Goal: Check status: Check status

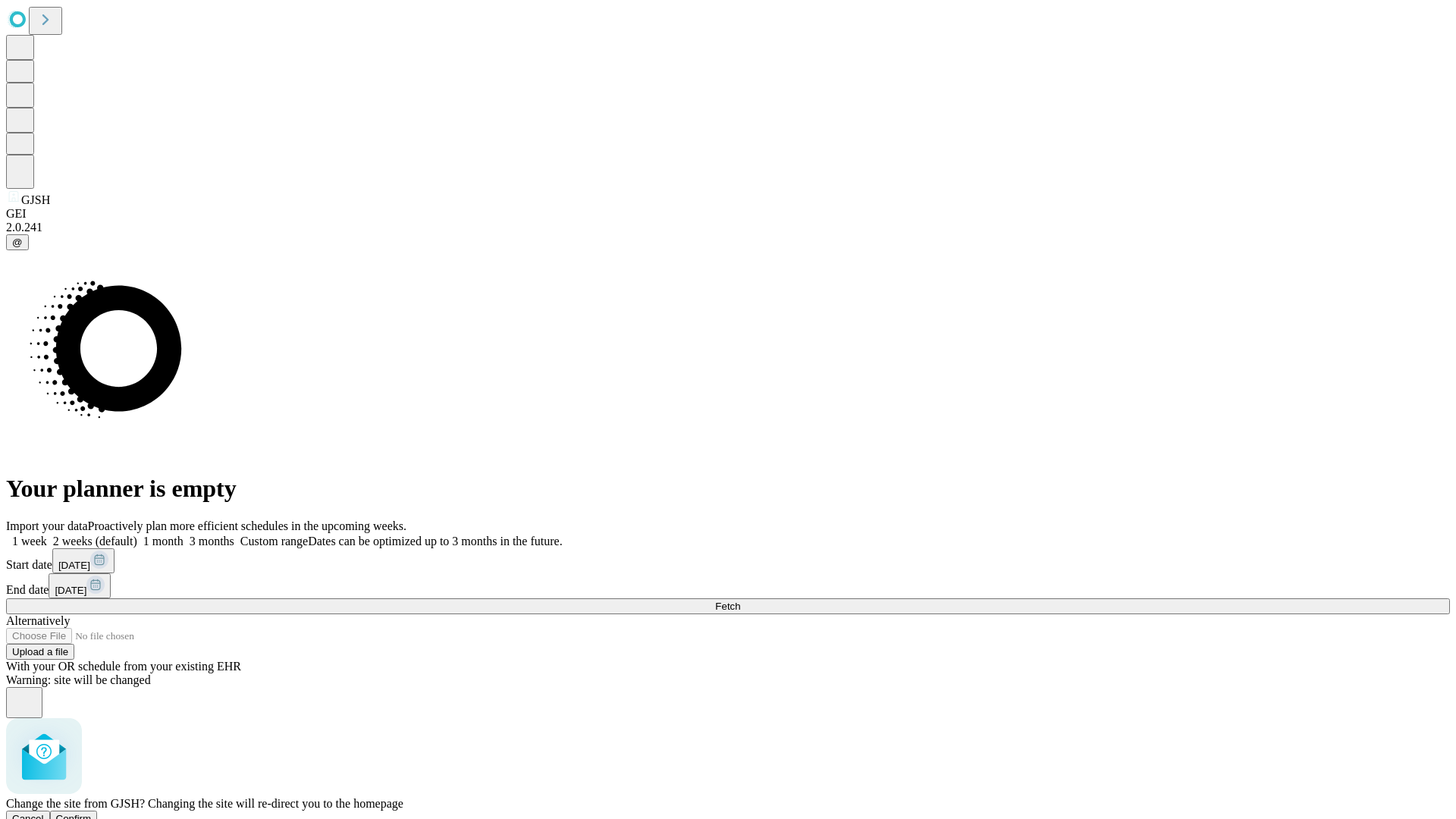
click at [91, 813] on span "Confirm" at bounding box center [74, 818] width 36 height 12
click at [47, 535] on label "1 week" at bounding box center [26, 541] width 41 height 13
click at [740, 600] on span "Fetch" at bounding box center [727, 606] width 25 height 12
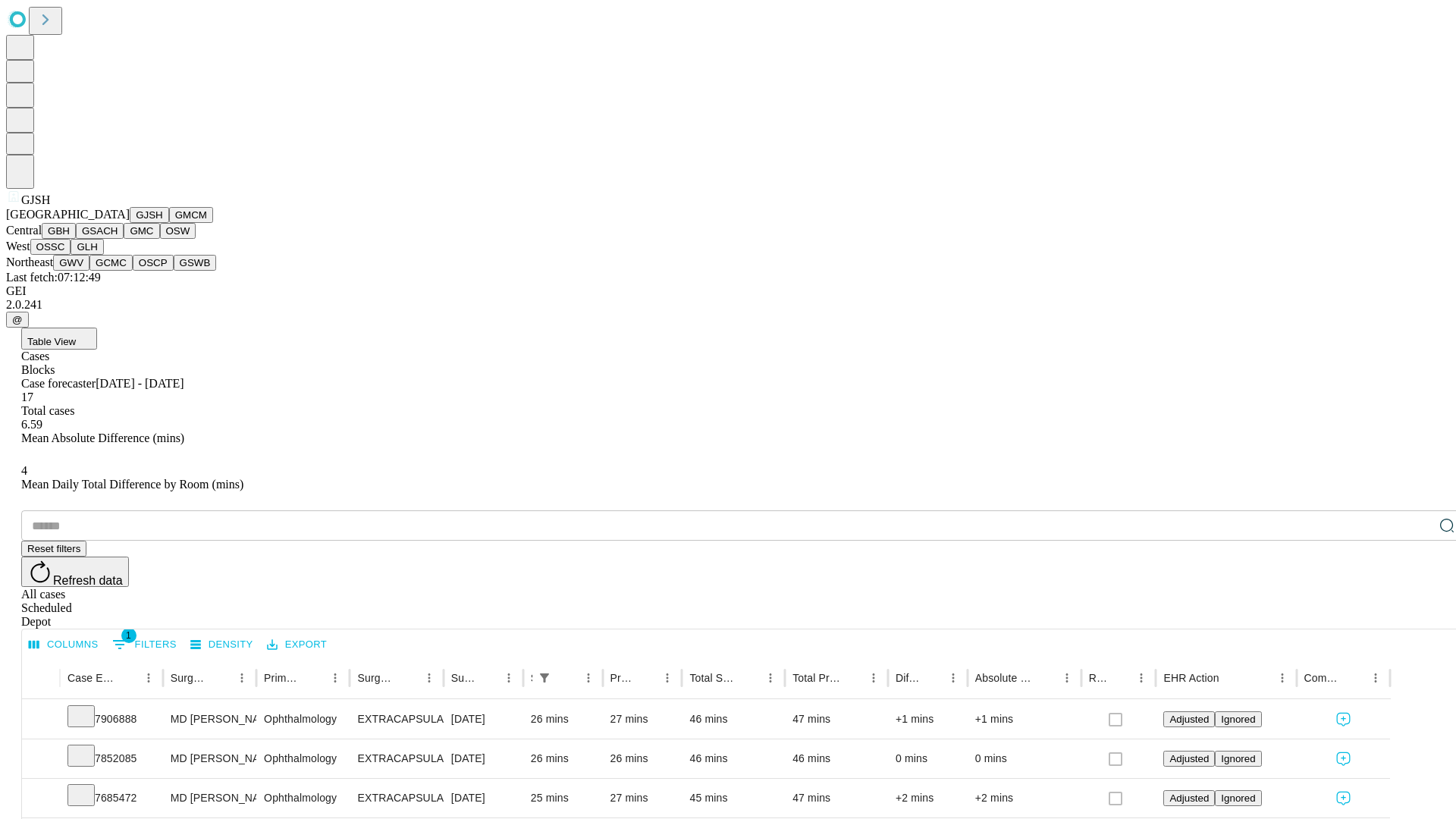
click at [169, 223] on button "GMCM" at bounding box center [191, 215] width 44 height 16
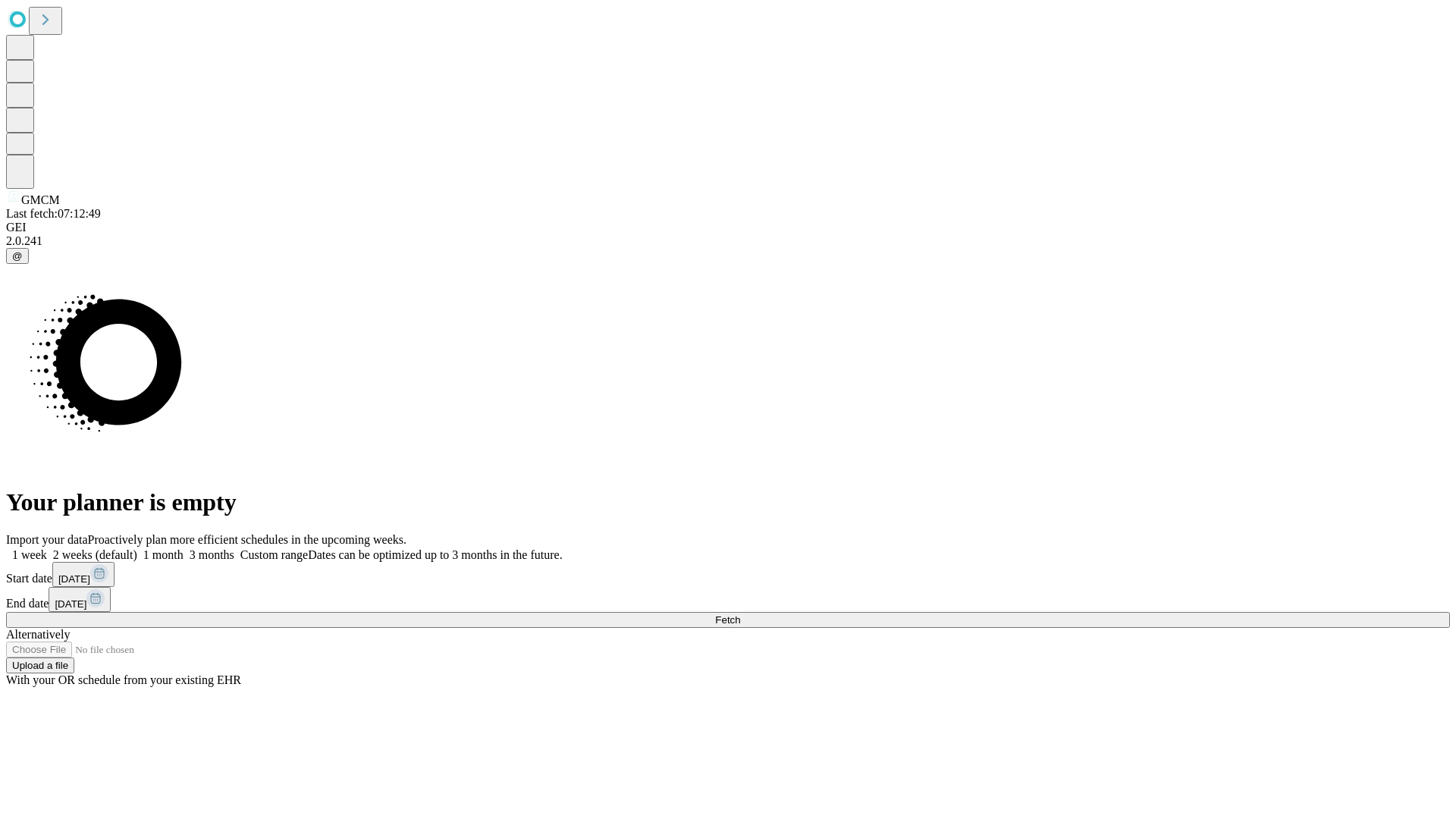
click at [740, 614] on span "Fetch" at bounding box center [727, 620] width 25 height 12
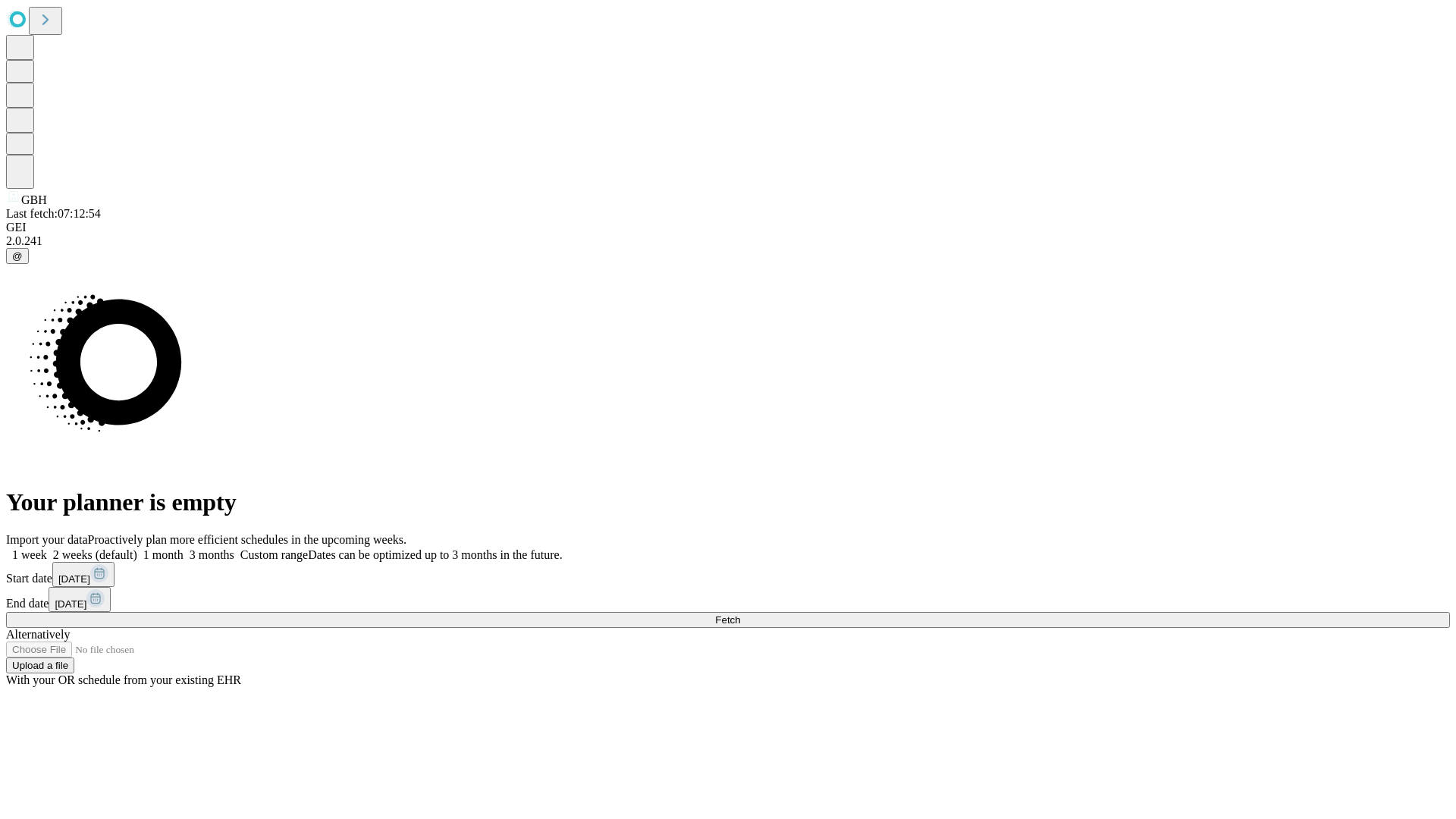
click at [47, 549] on label "1 week" at bounding box center [26, 555] width 41 height 13
click at [740, 614] on span "Fetch" at bounding box center [727, 620] width 25 height 12
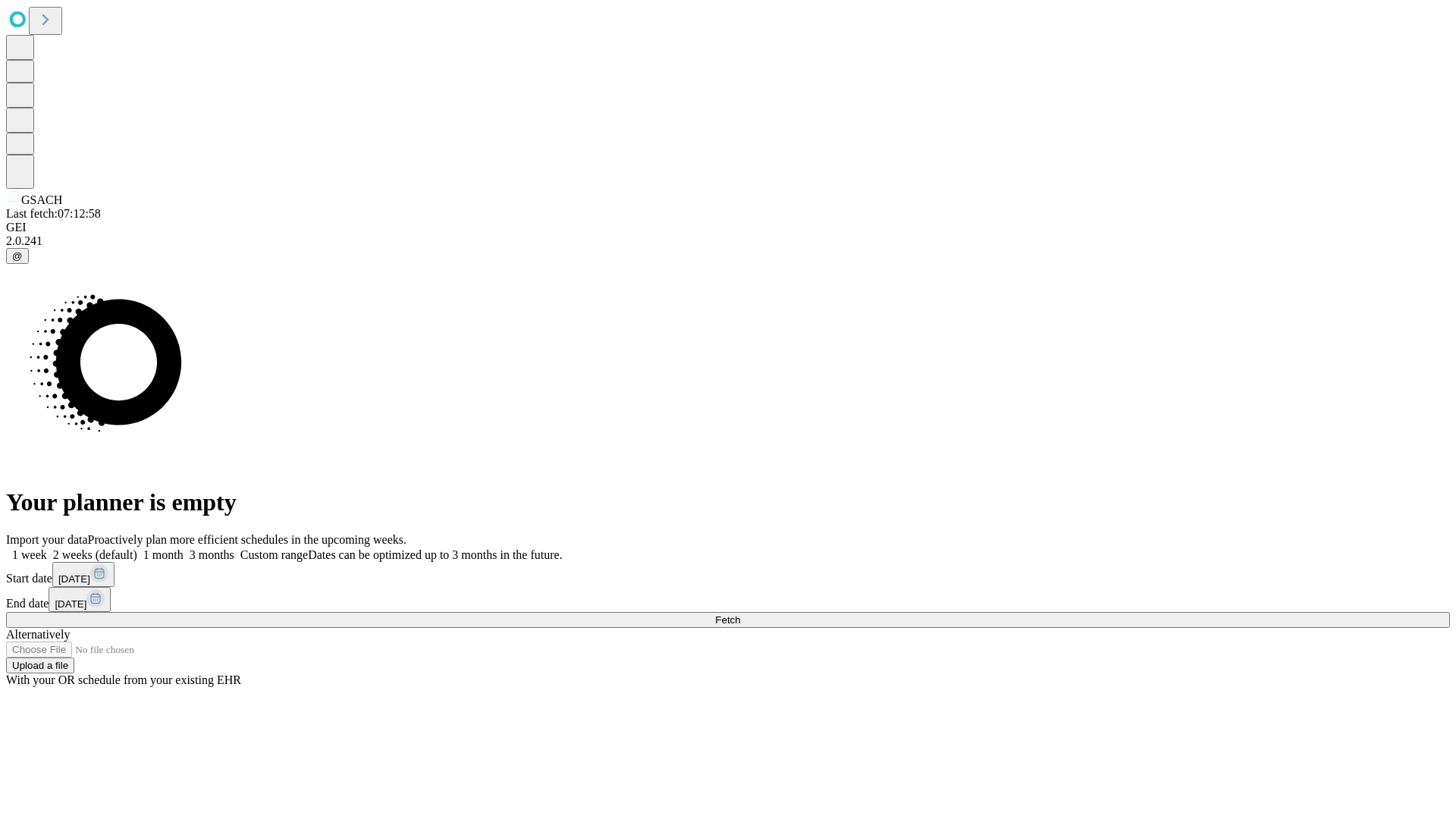
click at [47, 549] on label "1 week" at bounding box center [26, 555] width 41 height 13
click at [740, 614] on span "Fetch" at bounding box center [727, 620] width 25 height 12
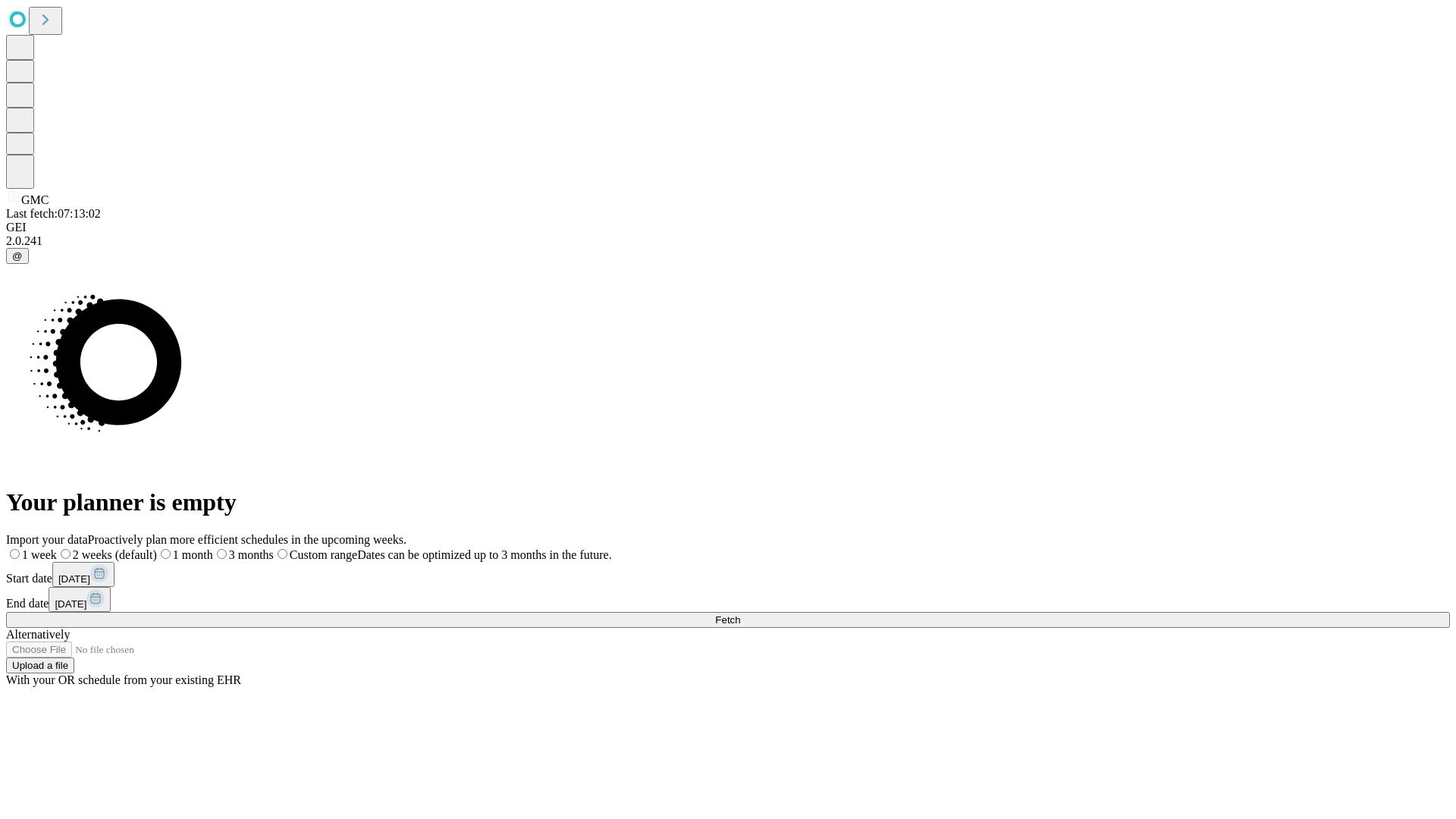
click at [57, 549] on label "1 week" at bounding box center [32, 555] width 51 height 13
click at [740, 614] on span "Fetch" at bounding box center [727, 620] width 25 height 12
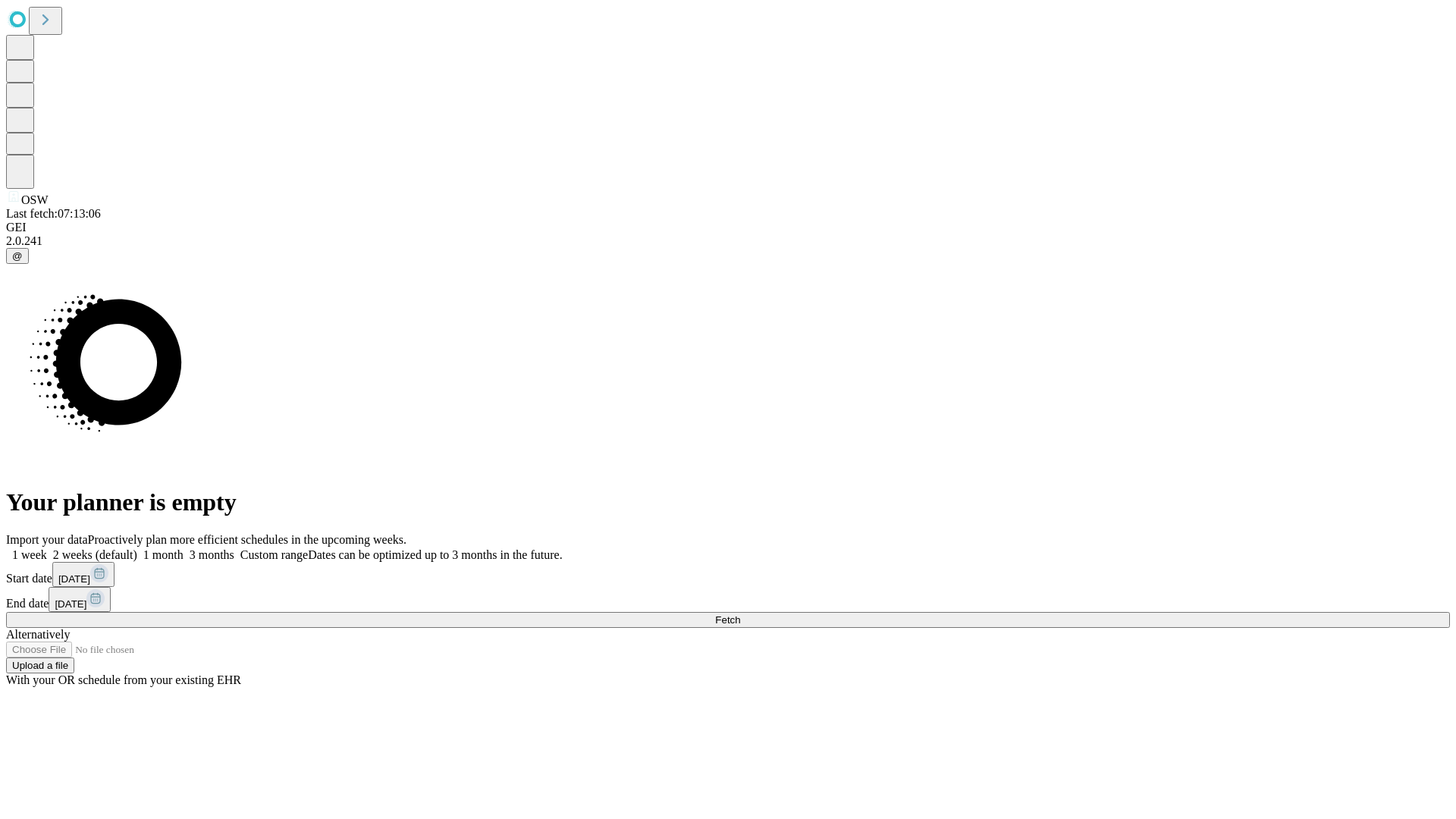
click at [47, 549] on label "1 week" at bounding box center [26, 555] width 41 height 13
click at [740, 614] on span "Fetch" at bounding box center [727, 620] width 25 height 12
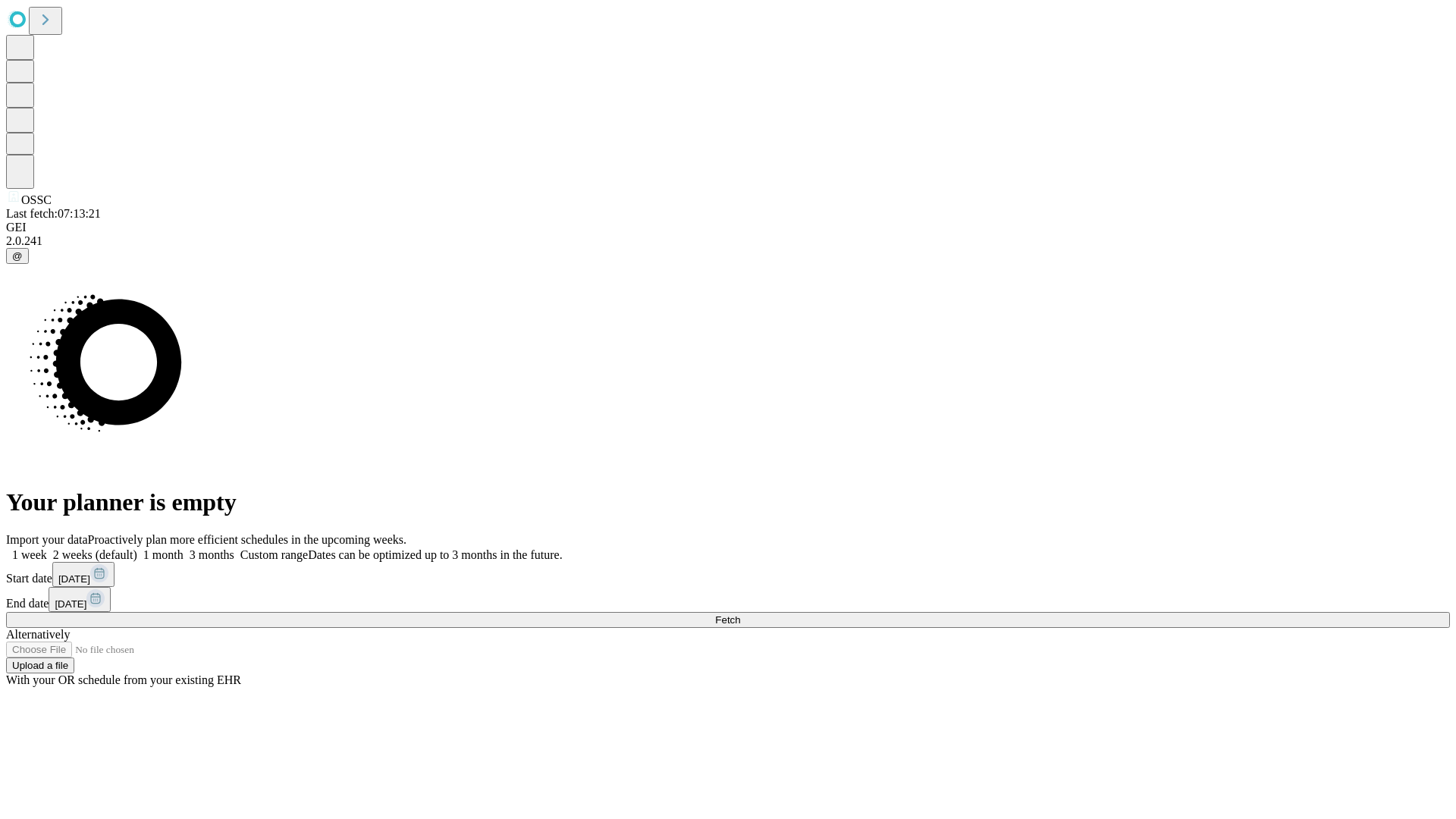
click at [47, 549] on label "1 week" at bounding box center [26, 555] width 41 height 13
click at [740, 614] on span "Fetch" at bounding box center [727, 620] width 25 height 12
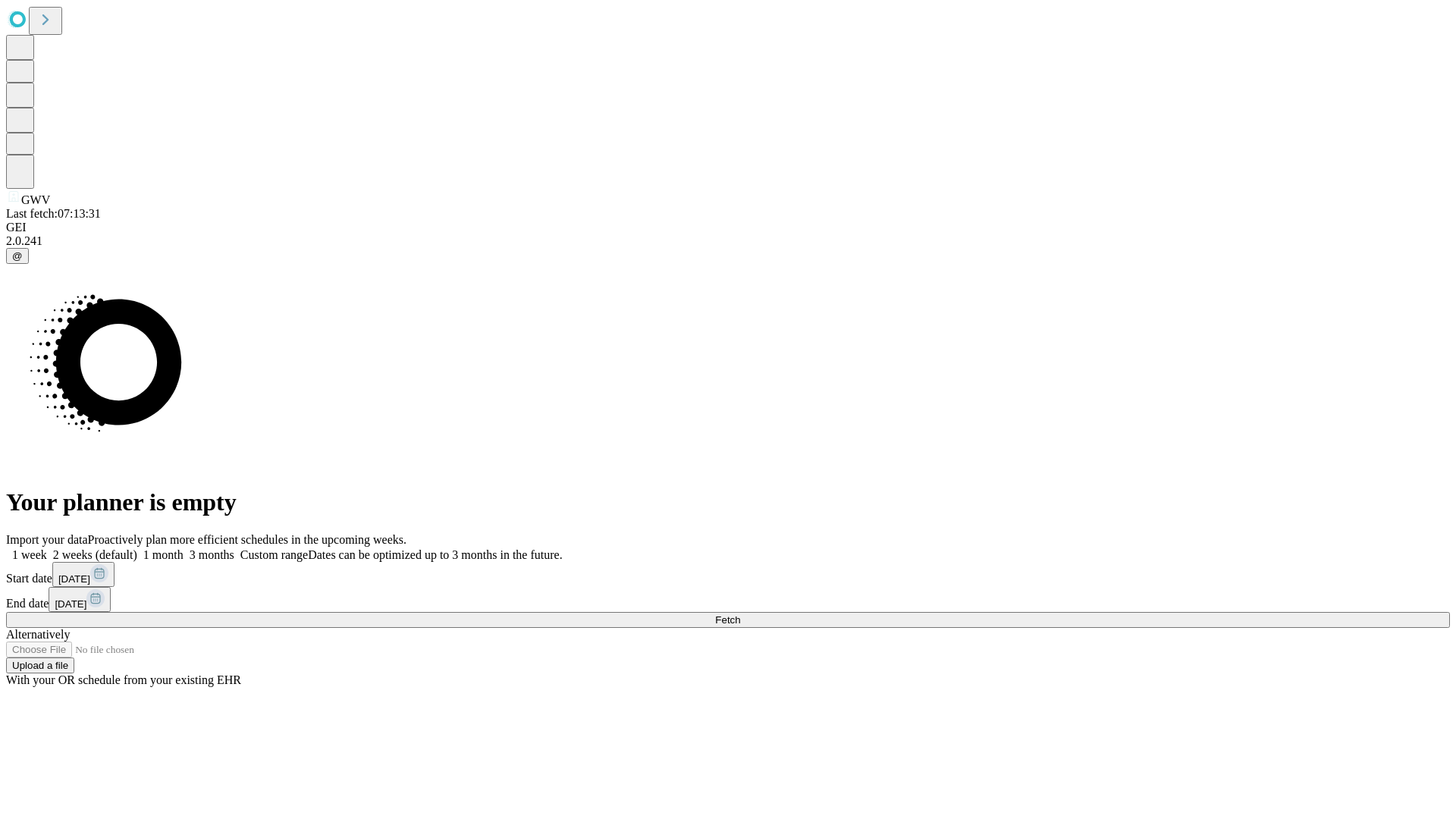
click at [47, 549] on label "1 week" at bounding box center [26, 555] width 41 height 13
click at [740, 614] on span "Fetch" at bounding box center [727, 620] width 25 height 12
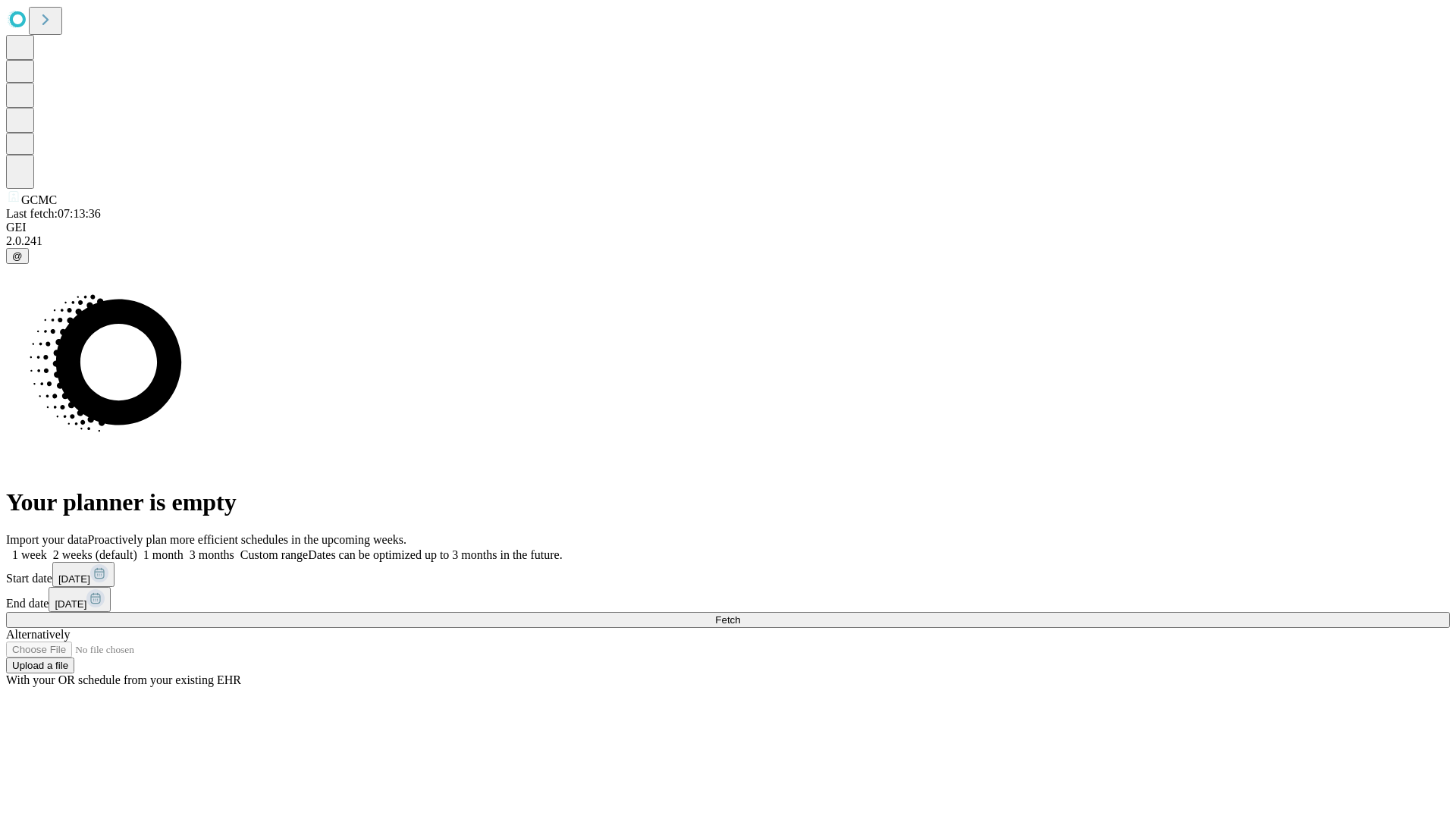
click at [47, 549] on label "1 week" at bounding box center [26, 555] width 41 height 13
click at [740, 614] on span "Fetch" at bounding box center [727, 620] width 25 height 12
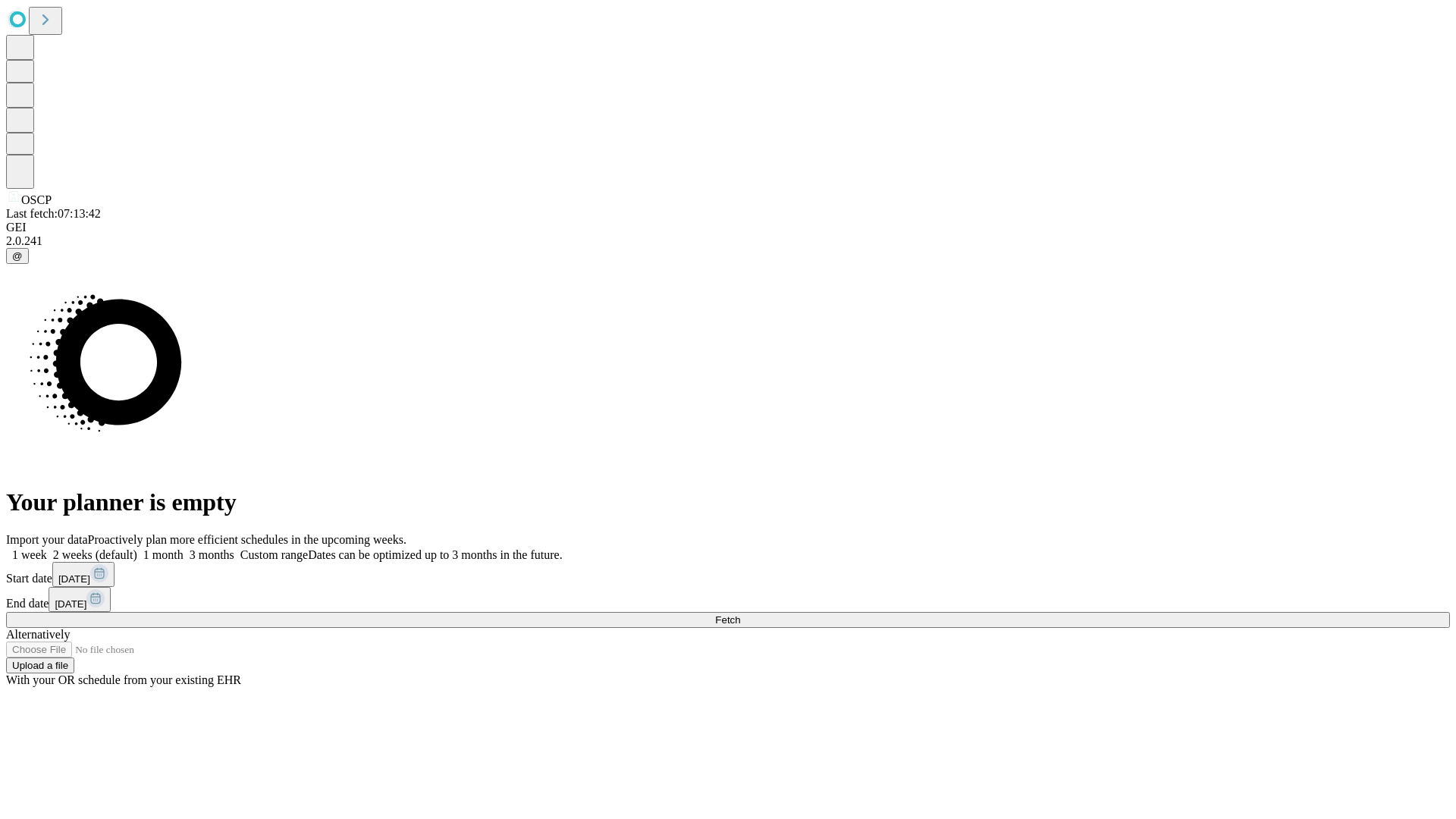
click at [47, 549] on label "1 week" at bounding box center [26, 555] width 41 height 13
click at [740, 614] on span "Fetch" at bounding box center [727, 620] width 25 height 12
